Goal: Transaction & Acquisition: Download file/media

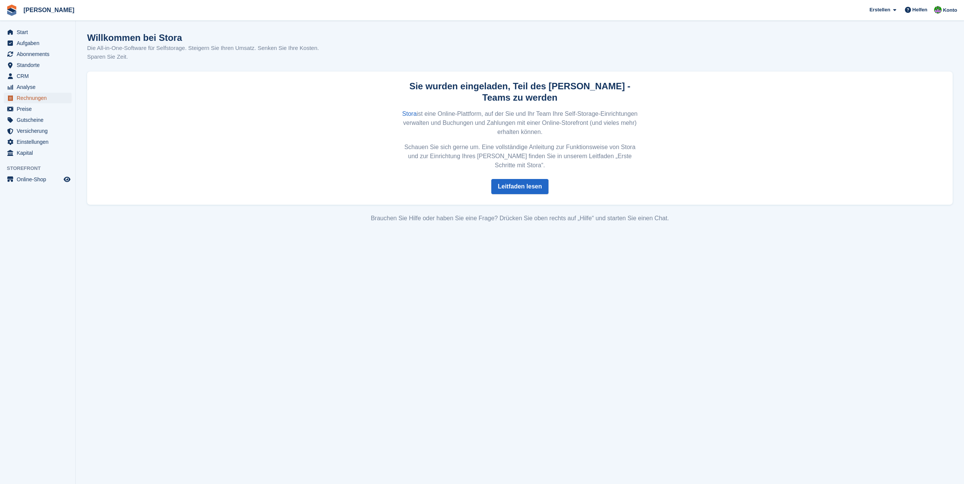
click at [35, 99] on span "Rechnungen" at bounding box center [39, 98] width 45 height 11
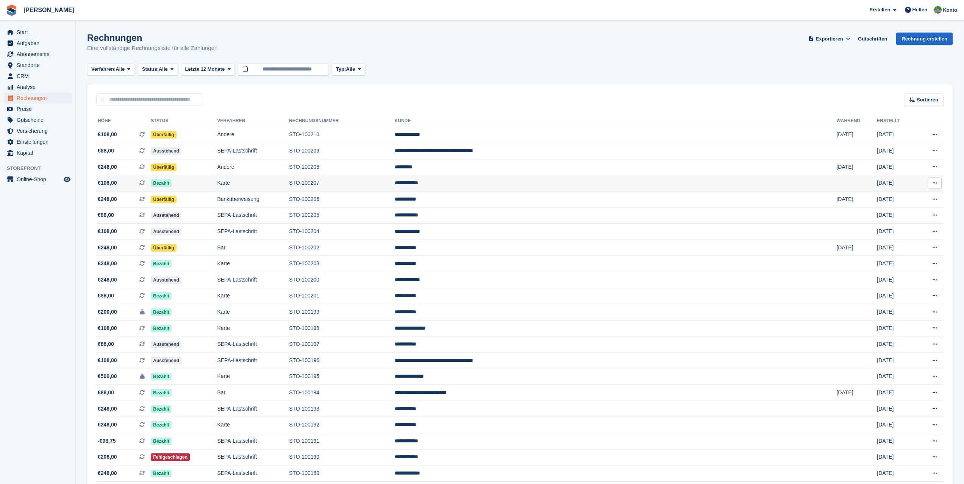
click at [395, 186] on td "STO-100207" at bounding box center [342, 183] width 106 height 16
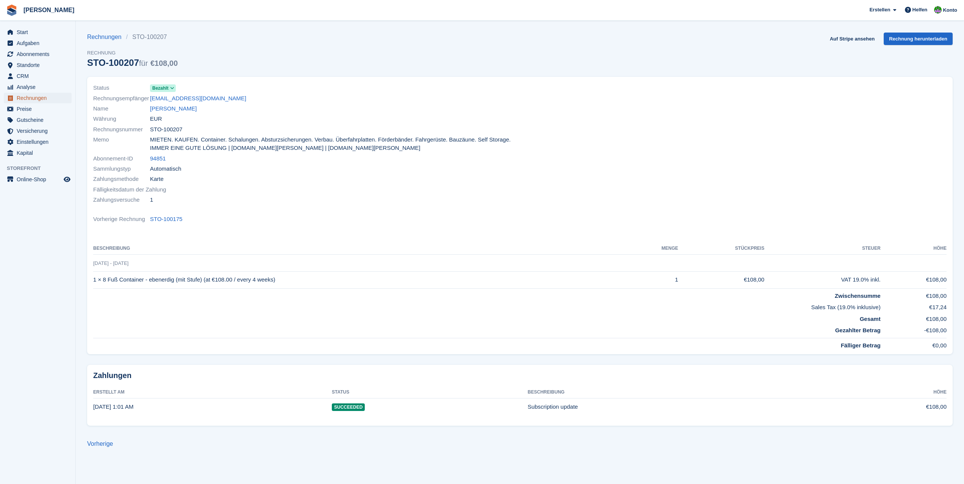
click at [28, 98] on span "Rechnungen" at bounding box center [39, 98] width 45 height 11
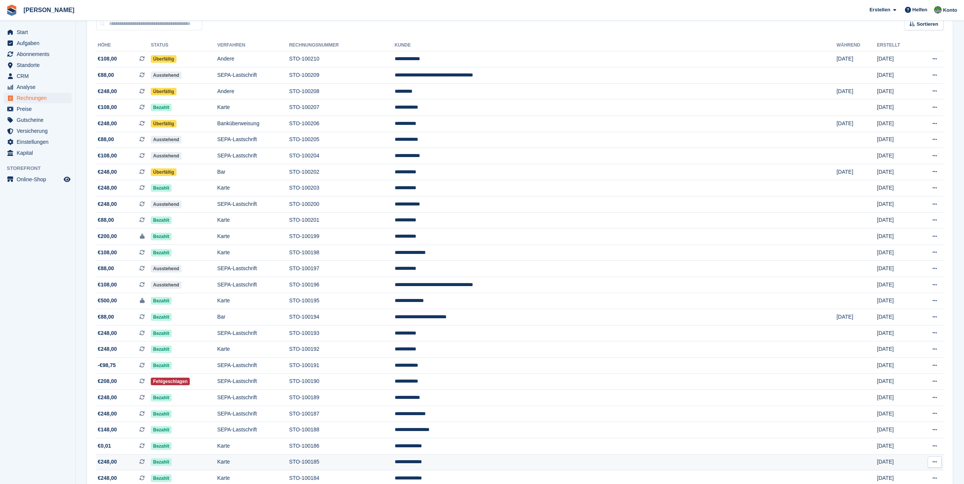
scroll to position [38, 0]
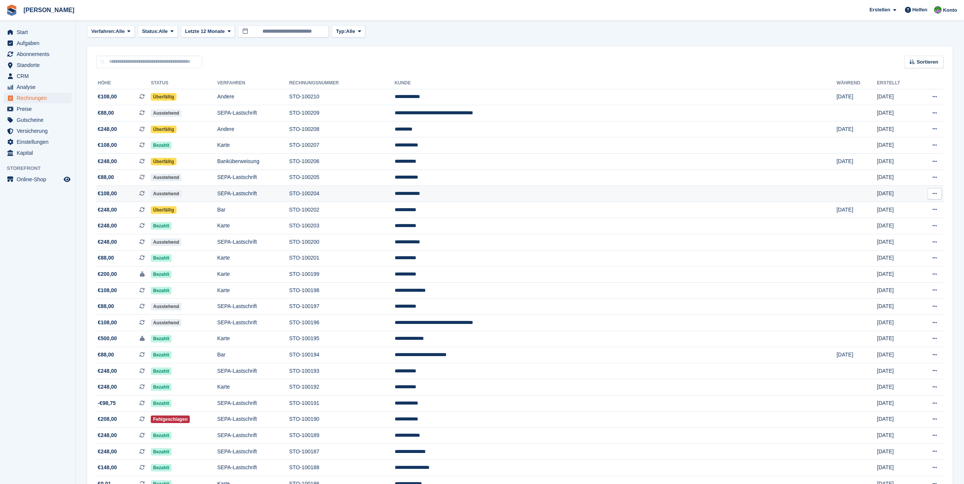
click at [934, 194] on icon at bounding box center [935, 193] width 4 height 5
click at [911, 208] on p "PDF Herunterladen" at bounding box center [905, 209] width 66 height 10
click at [933, 178] on icon at bounding box center [935, 177] width 4 height 5
click at [914, 192] on p "PDF Herunterladen" at bounding box center [905, 192] width 66 height 10
click at [931, 162] on button at bounding box center [935, 161] width 14 height 11
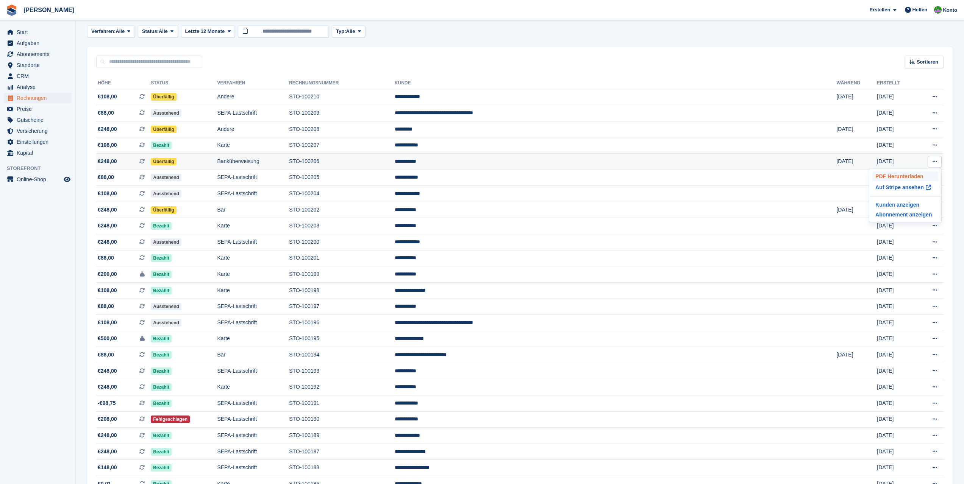
click at [909, 177] on p "PDF Herunterladen" at bounding box center [905, 177] width 66 height 10
click at [931, 145] on button at bounding box center [935, 145] width 14 height 11
click at [913, 159] on p "PDF Herunterladen" at bounding box center [905, 160] width 66 height 10
click at [932, 130] on button at bounding box center [935, 128] width 14 height 11
click at [903, 145] on p "PDF Herunterladen" at bounding box center [905, 144] width 66 height 10
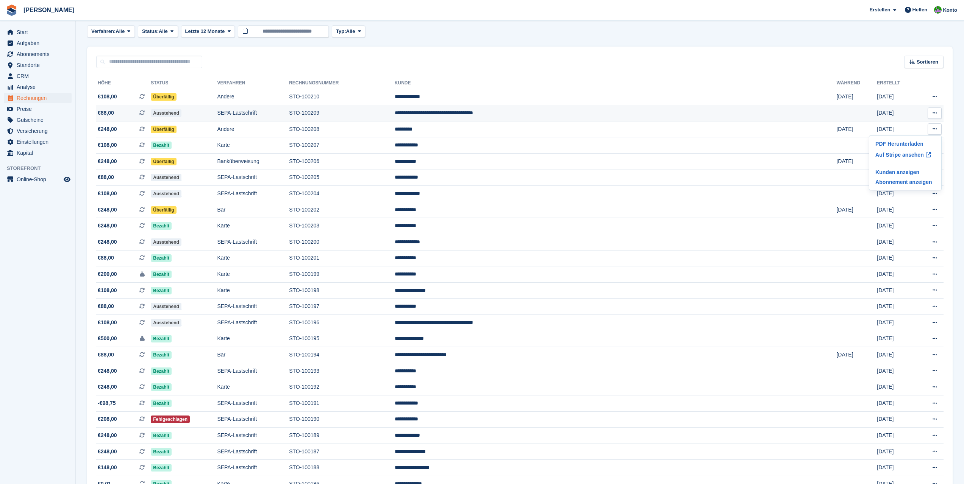
click at [933, 117] on button at bounding box center [935, 113] width 14 height 11
click at [935, 115] on icon at bounding box center [935, 113] width 4 height 5
click at [916, 127] on p "PDF Herunterladen" at bounding box center [905, 128] width 66 height 10
click at [934, 98] on icon at bounding box center [935, 96] width 4 height 5
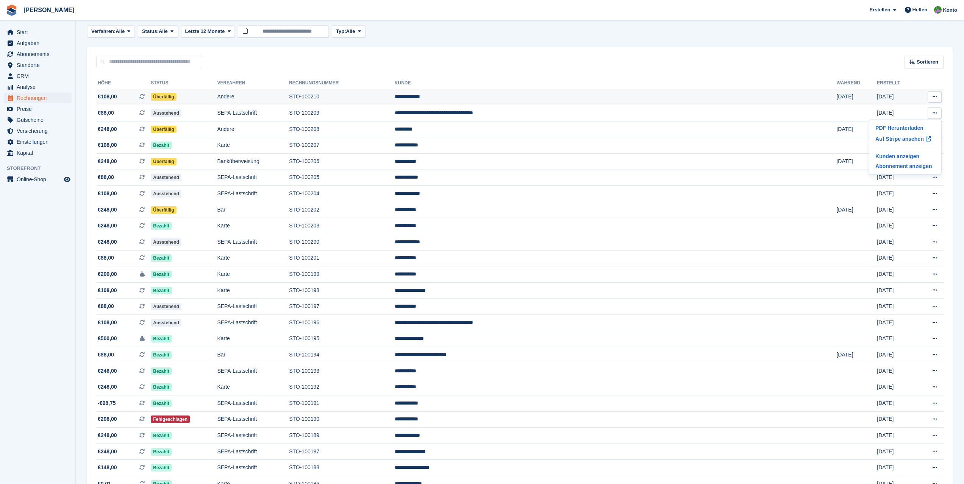
click at [934, 98] on icon at bounding box center [935, 96] width 4 height 5
click at [932, 97] on button at bounding box center [935, 96] width 14 height 11
click at [915, 112] on p "PDF Herunterladen" at bounding box center [905, 112] width 66 height 10
